Goal: Transaction & Acquisition: Purchase product/service

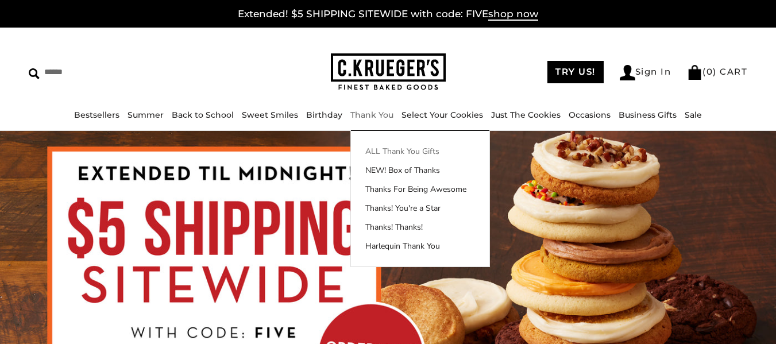
click at [374, 149] on link "ALL Thank You Gifts" at bounding box center [420, 151] width 138 height 12
